Goal: Information Seeking & Learning: Learn about a topic

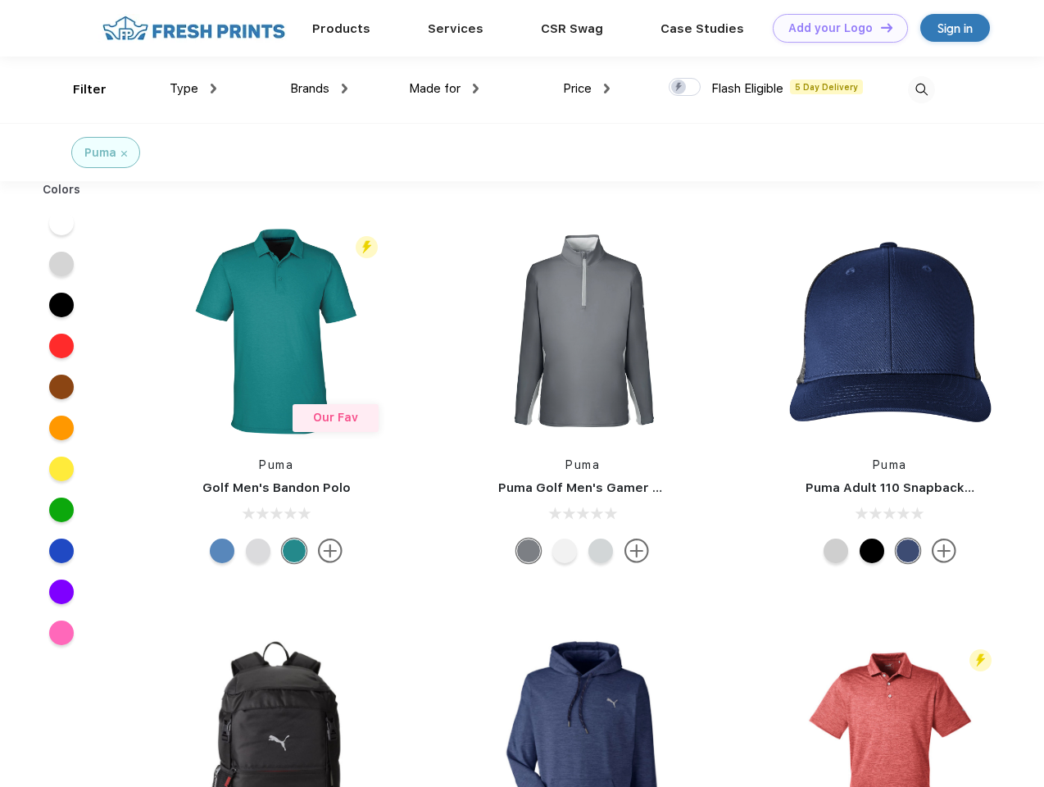
click at [834, 28] on link "Add your Logo Design Tool" at bounding box center [840, 28] width 135 height 29
click at [0, 0] on div "Design Tool" at bounding box center [0, 0] width 0 height 0
click at [879, 27] on link "Add your Logo Design Tool" at bounding box center [840, 28] width 135 height 29
click at [79, 89] on div "Filter" at bounding box center [90, 89] width 34 height 19
click at [193, 89] on span "Type" at bounding box center [184, 88] width 29 height 15
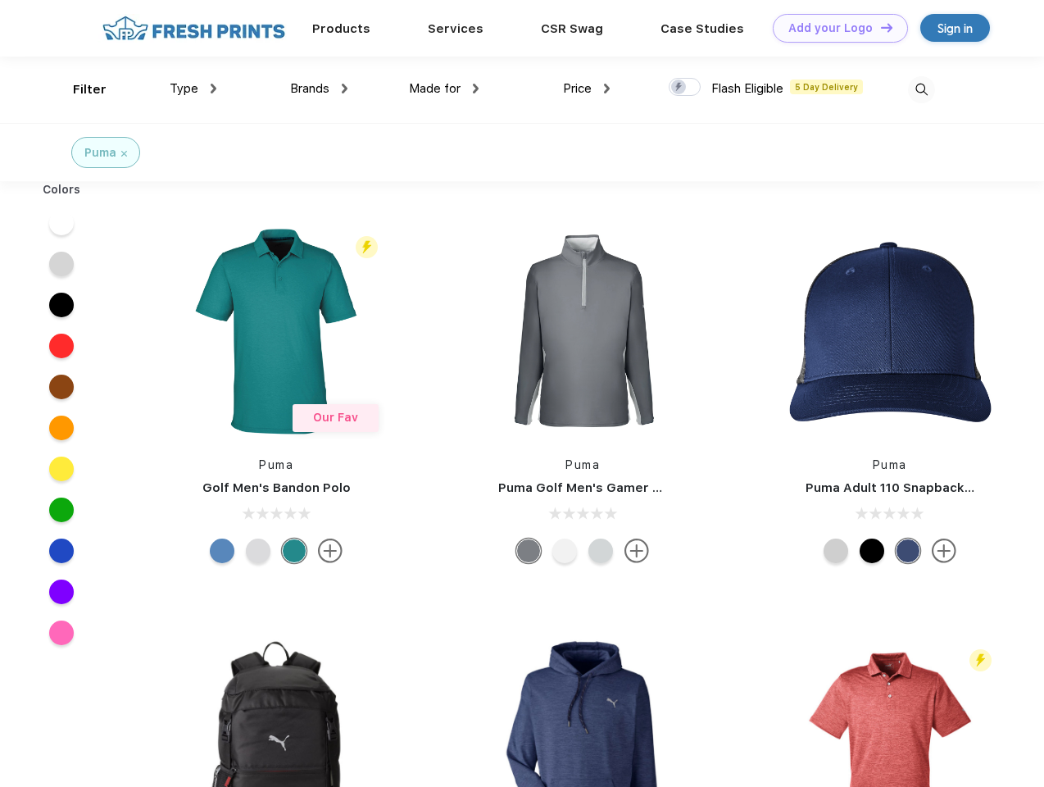
click at [319, 89] on span "Brands" at bounding box center [309, 88] width 39 height 15
click at [444, 89] on span "Made for" at bounding box center [435, 88] width 52 height 15
click at [587, 89] on span "Price" at bounding box center [577, 88] width 29 height 15
click at [685, 88] on div at bounding box center [685, 87] width 32 height 18
click at [679, 88] on input "checkbox" at bounding box center [674, 82] width 11 height 11
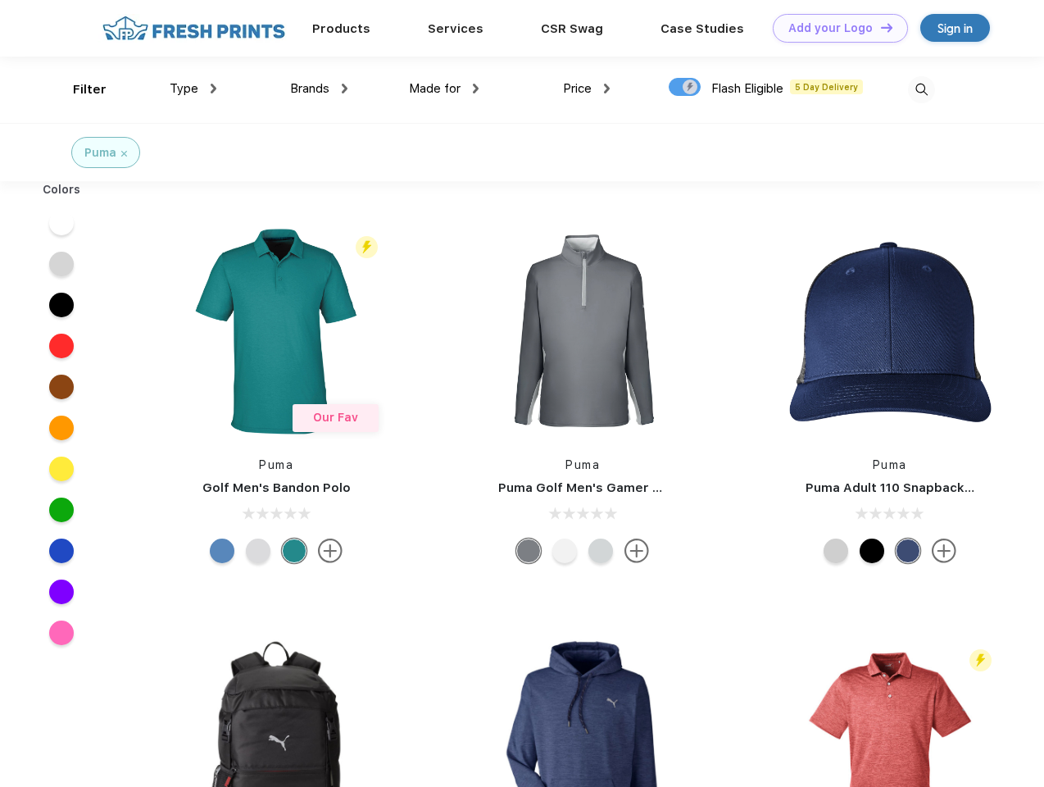
click at [921, 89] on img at bounding box center [921, 89] width 27 height 27
